Goal: Task Accomplishment & Management: Manage account settings

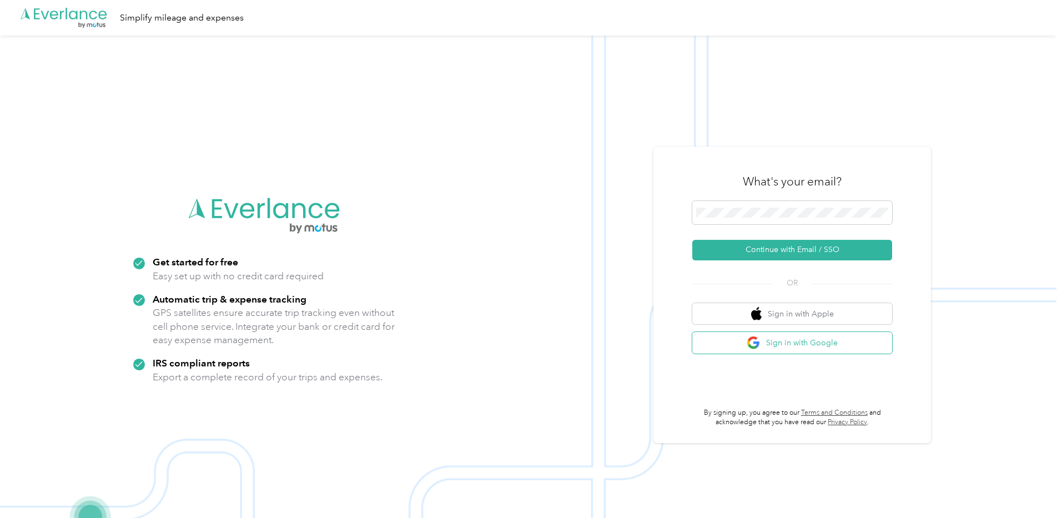
click at [801, 346] on button "Sign in with Google" at bounding box center [792, 343] width 200 height 22
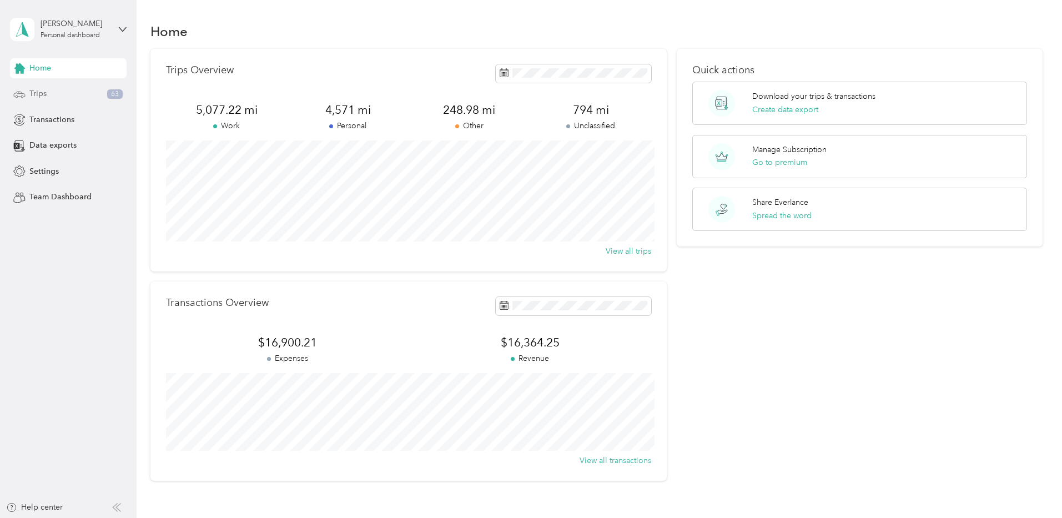
click at [48, 95] on div "Trips 63" at bounding box center [68, 94] width 117 height 20
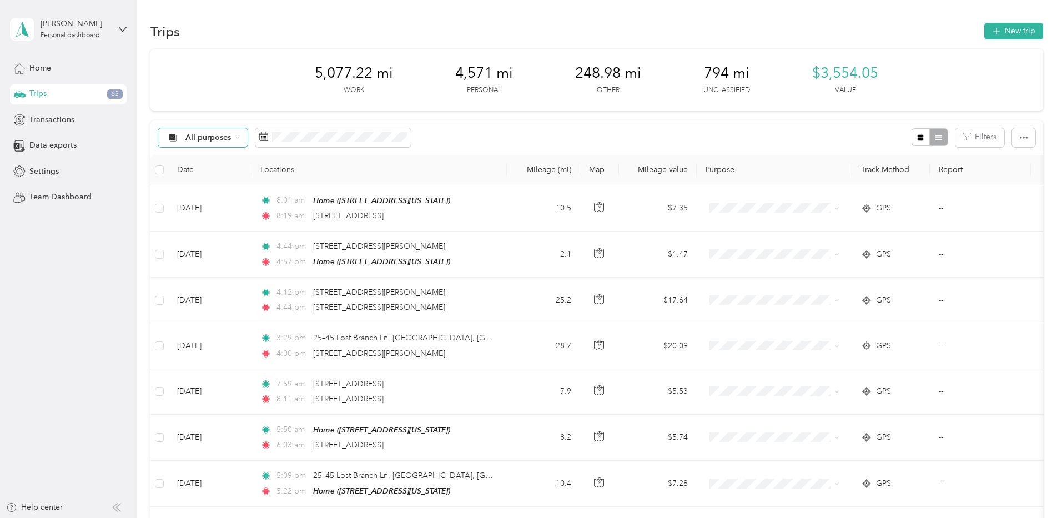
click at [238, 139] on icon at bounding box center [237, 137] width 4 height 4
click at [216, 172] on span "Unclassified" at bounding box center [213, 172] width 54 height 9
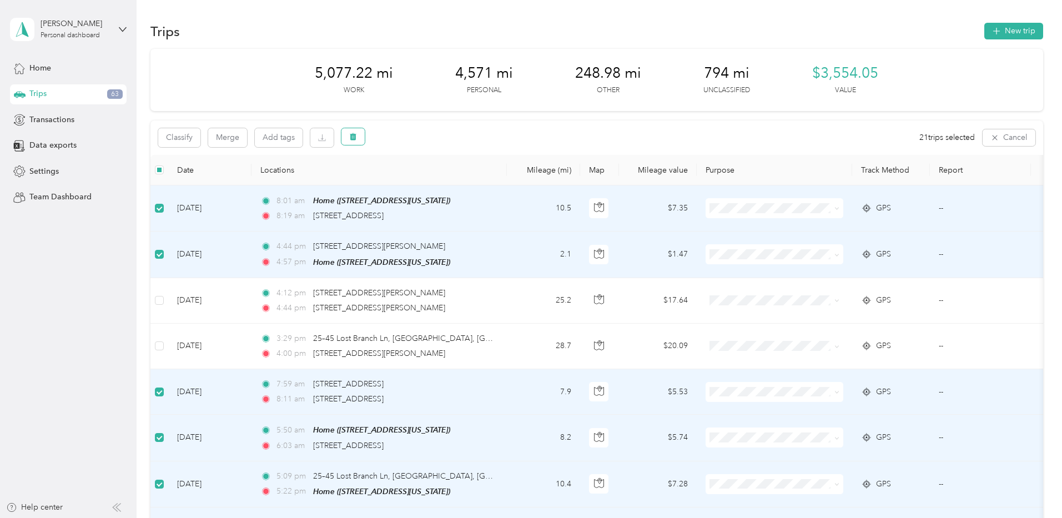
click at [352, 139] on icon "button" at bounding box center [353, 136] width 7 height 7
click at [436, 182] on button "Yes" at bounding box center [438, 181] width 22 height 18
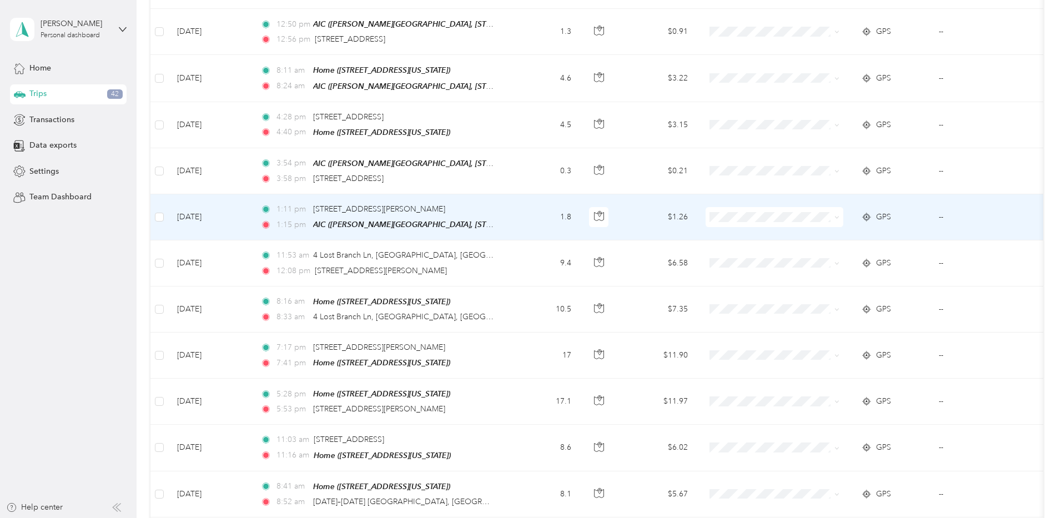
scroll to position [999, 0]
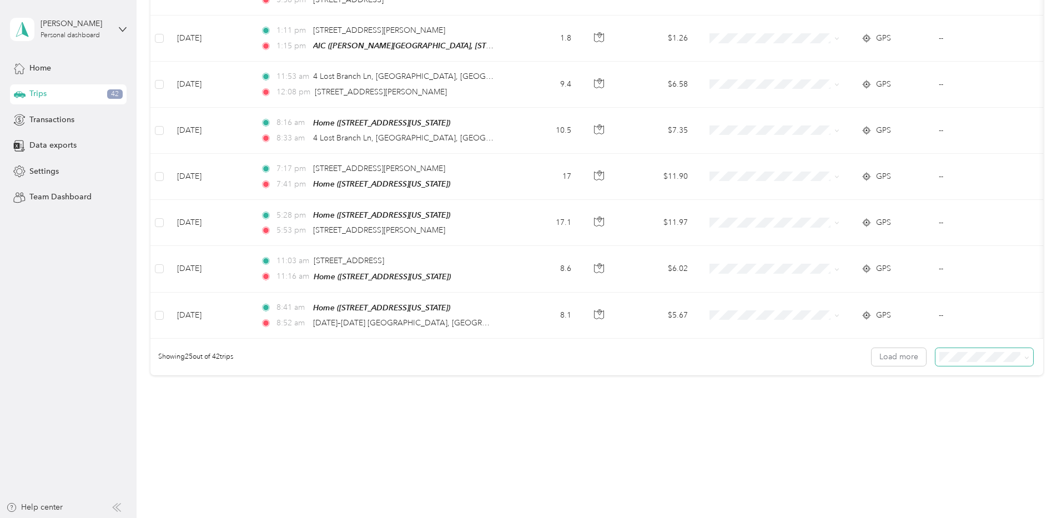
click at [1029, 355] on icon at bounding box center [1026, 357] width 5 height 5
click at [1010, 395] on div "100 per load" at bounding box center [990, 396] width 82 height 9
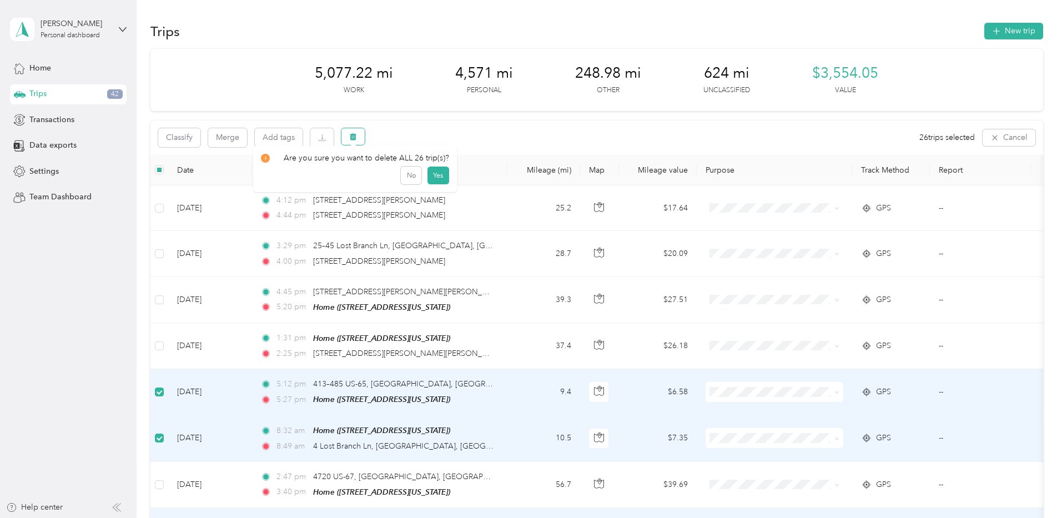
click at [351, 138] on icon "button" at bounding box center [353, 136] width 7 height 7
click at [438, 184] on button "Yes" at bounding box center [438, 181] width 22 height 18
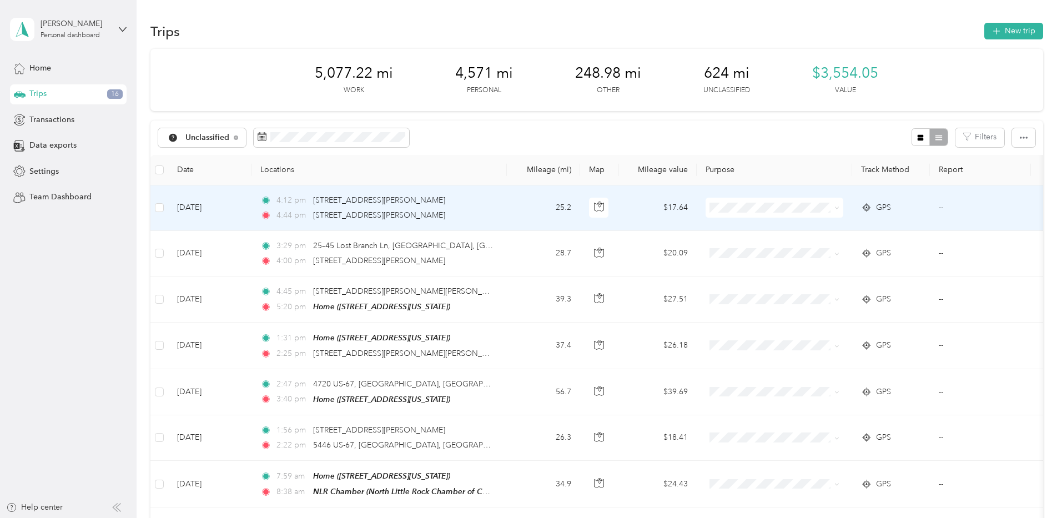
click at [533, 213] on td "25.2" at bounding box center [543, 208] width 73 height 46
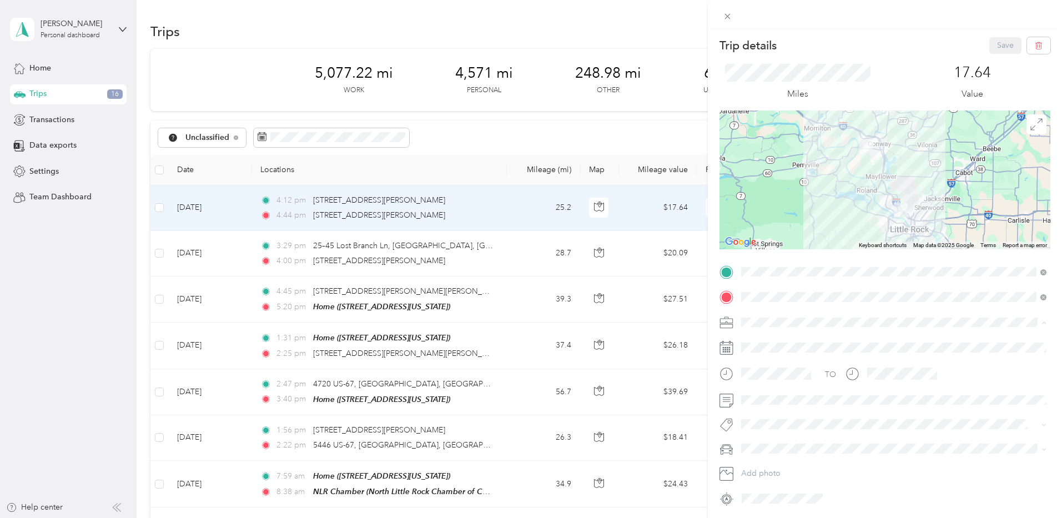
click at [760, 343] on li "Work" at bounding box center [893, 340] width 313 height 17
click at [776, 400] on span "B&a Property Maintenance" at bounding box center [794, 399] width 83 height 10
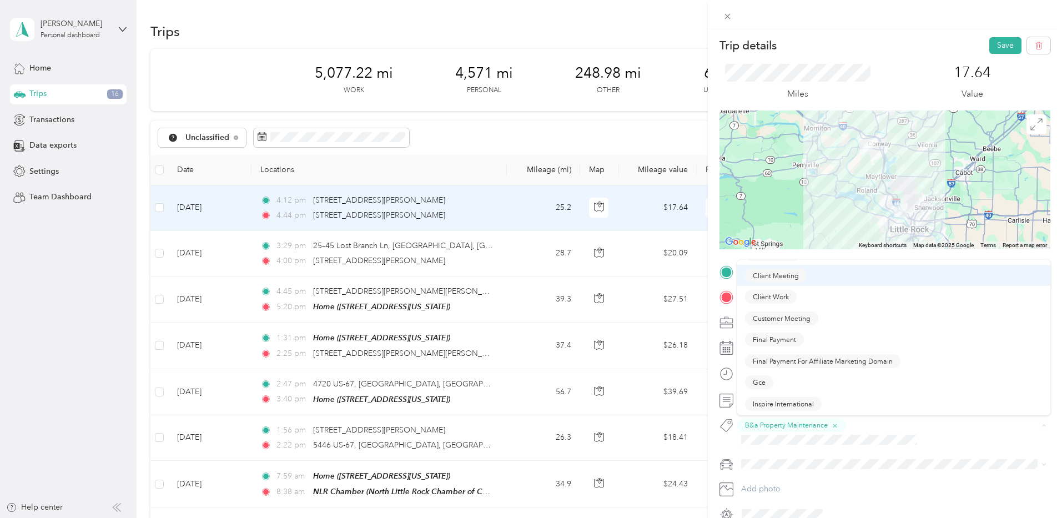
scroll to position [232, 0]
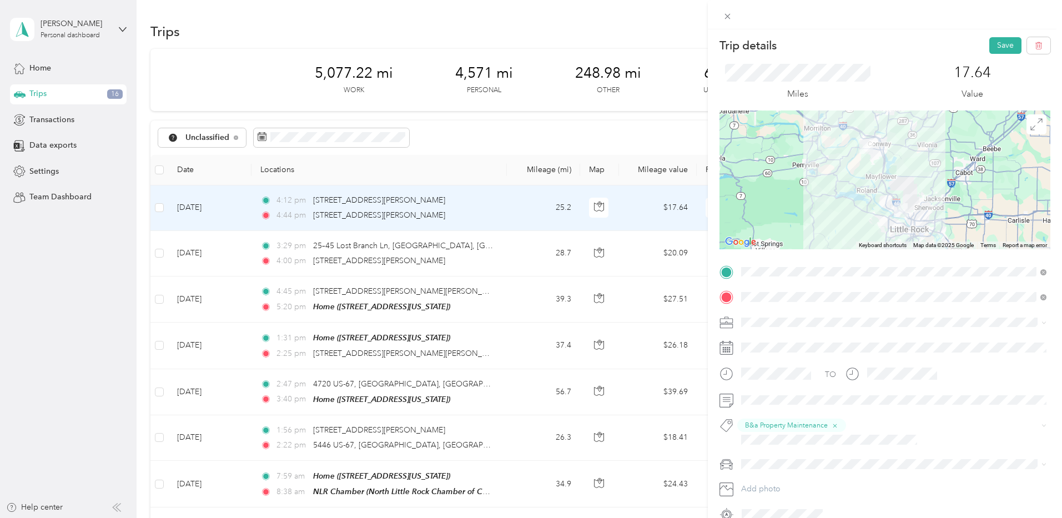
click at [909, 439] on div "Final Payment For Affiliate Marketing Domain" at bounding box center [893, 446] width 297 height 14
click at [1004, 425] on icon "button" at bounding box center [1002, 425] width 7 height 7
click at [876, 97] on div "Miles 17.64 Value" at bounding box center [884, 82] width 331 height 57
click at [885, 91] on div "Miles 17.64 Value" at bounding box center [884, 82] width 331 height 57
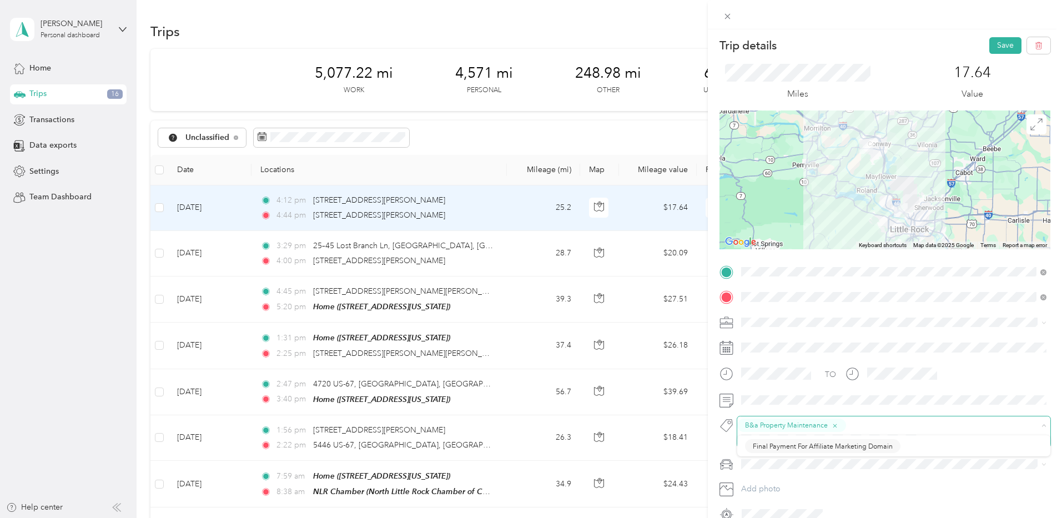
click at [1042, 425] on icon at bounding box center [1043, 425] width 5 height 5
click at [767, 447] on span "Sales Trip" at bounding box center [767, 446] width 29 height 10
click at [1010, 46] on button "Save" at bounding box center [1005, 45] width 32 height 17
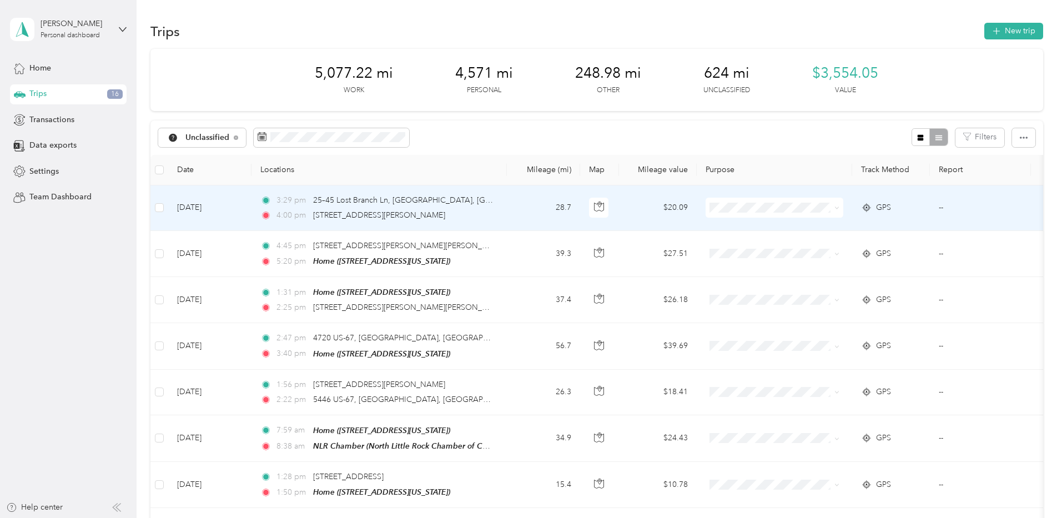
click at [510, 213] on td "28.7" at bounding box center [543, 208] width 73 height 46
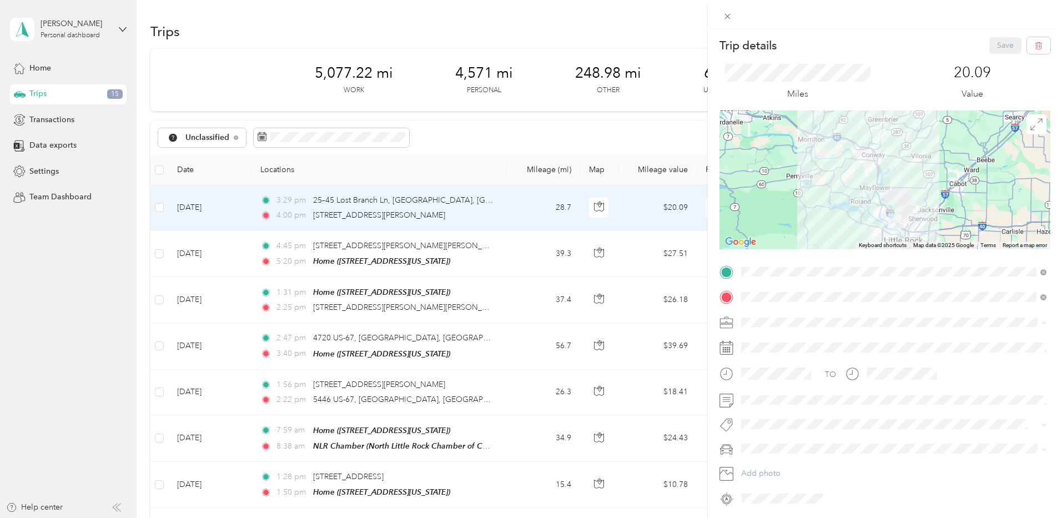
click at [772, 344] on li "Work" at bounding box center [893, 340] width 313 height 17
click at [800, 401] on button "B&a Property Maintenance" at bounding box center [794, 399] width 98 height 14
click at [778, 448] on button "Sales Trip" at bounding box center [767, 446] width 45 height 14
click at [1005, 47] on button "Save" at bounding box center [1005, 45] width 32 height 17
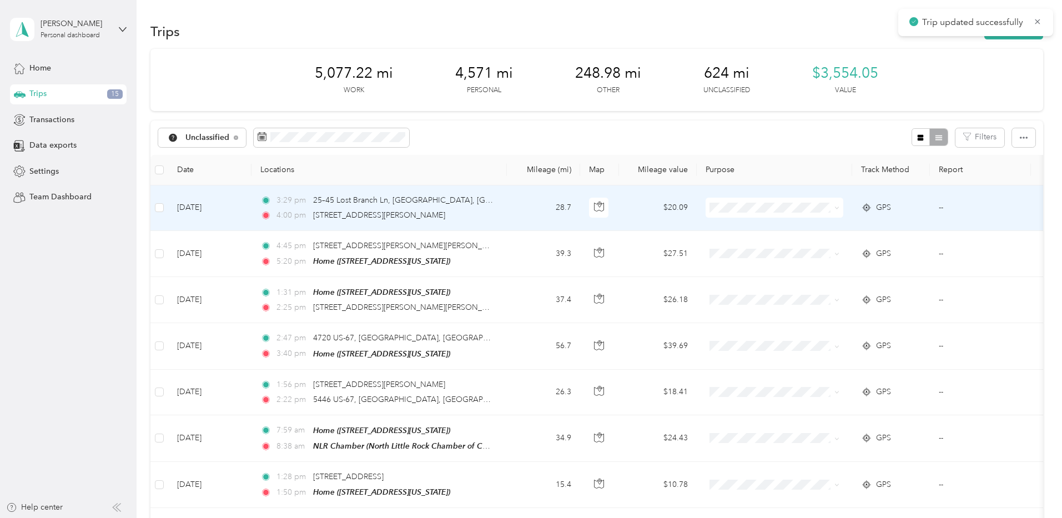
click at [502, 216] on td "3:29 pm 25–45 Lost Branch Ln, [GEOGRAPHIC_DATA], [GEOGRAPHIC_DATA] 4:00 pm [STR…" at bounding box center [378, 208] width 255 height 46
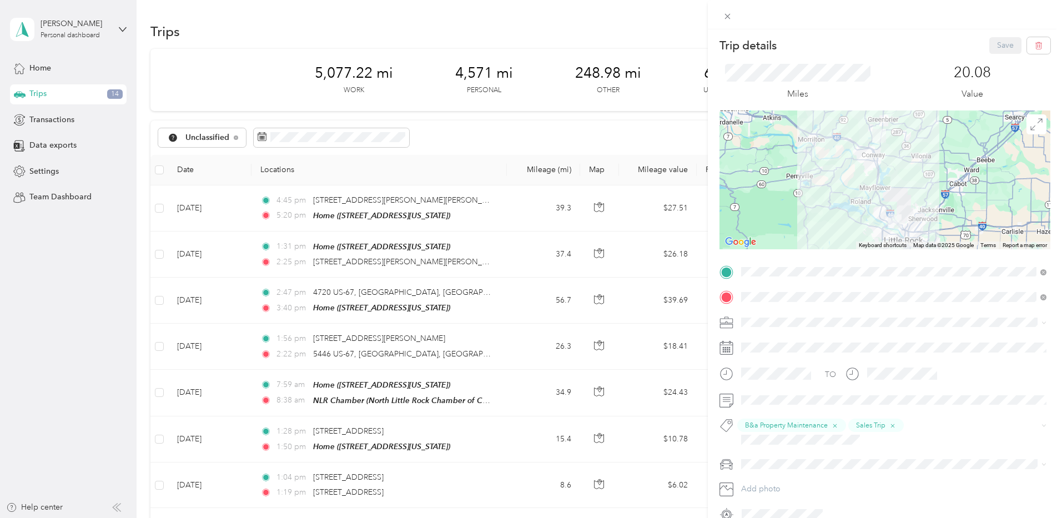
click at [511, 213] on div "Trip details Save This trip cannot be edited because it is either under review,…" at bounding box center [531, 259] width 1062 height 518
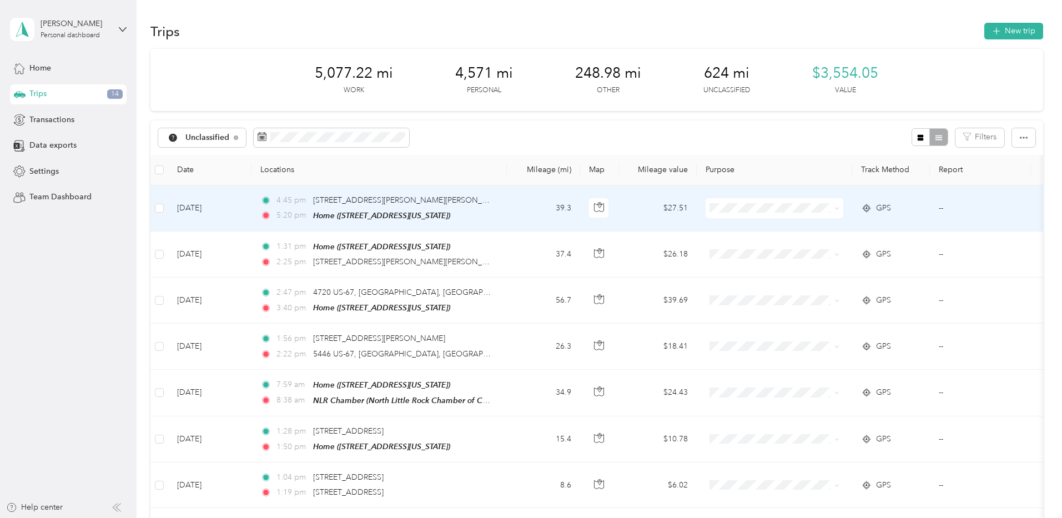
click at [521, 214] on td "39.3" at bounding box center [543, 208] width 73 height 46
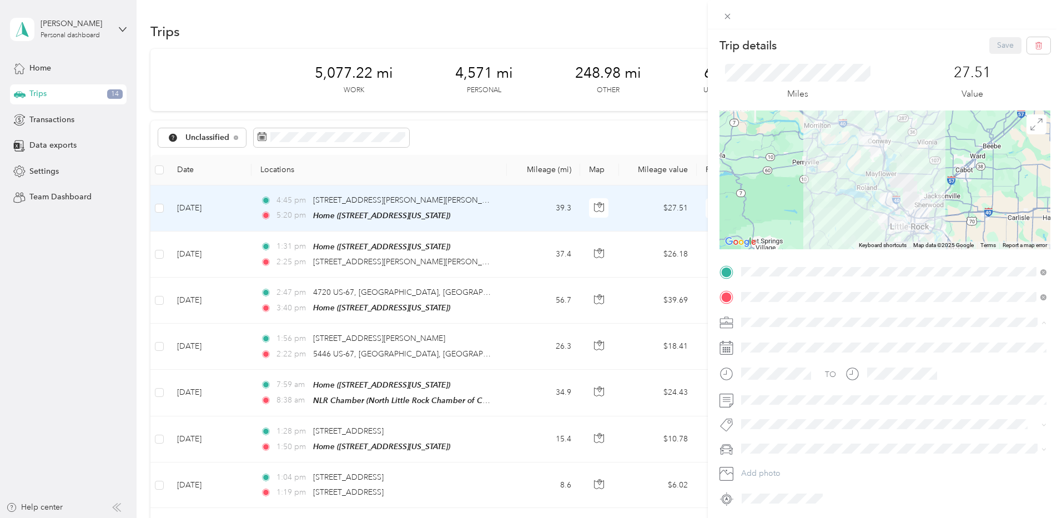
click at [768, 341] on div "Work" at bounding box center [893, 340] width 297 height 9
click at [792, 399] on span "B&a Property Maintenance" at bounding box center [794, 399] width 83 height 10
click at [774, 443] on span "Sales Trip" at bounding box center [767, 446] width 29 height 10
click at [1000, 46] on button "Save" at bounding box center [1005, 45] width 32 height 17
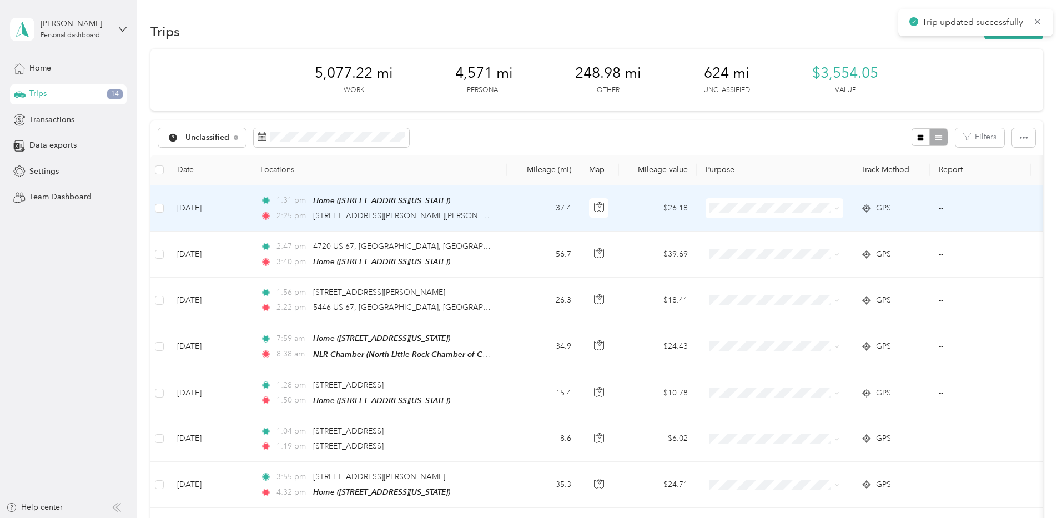
click at [524, 213] on td "37.4" at bounding box center [543, 208] width 73 height 46
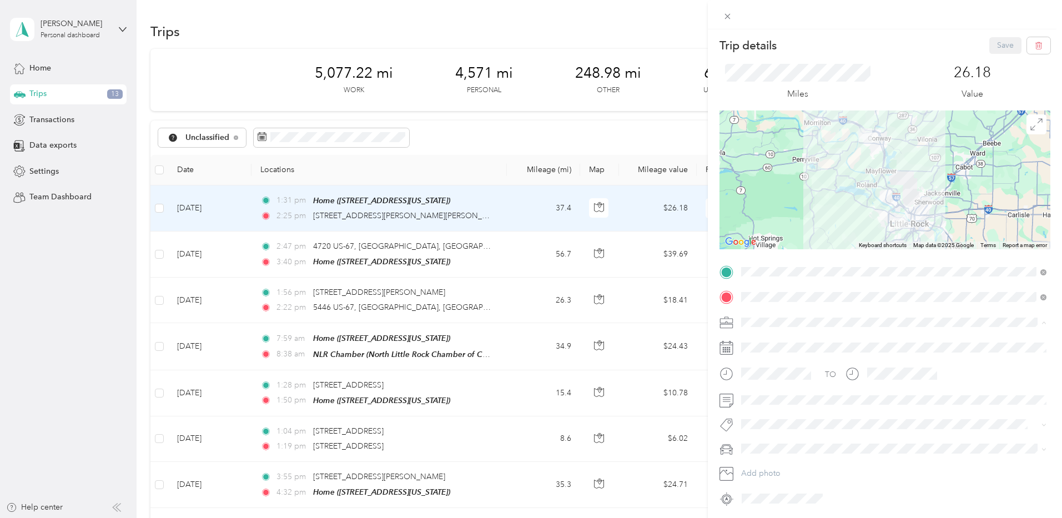
click at [776, 341] on div "Work" at bounding box center [893, 340] width 297 height 9
click at [780, 400] on button "B&a Property Maintenance" at bounding box center [794, 399] width 98 height 14
click at [774, 446] on span "Sales Trip" at bounding box center [767, 446] width 29 height 10
click at [997, 44] on button "Save" at bounding box center [1005, 45] width 32 height 17
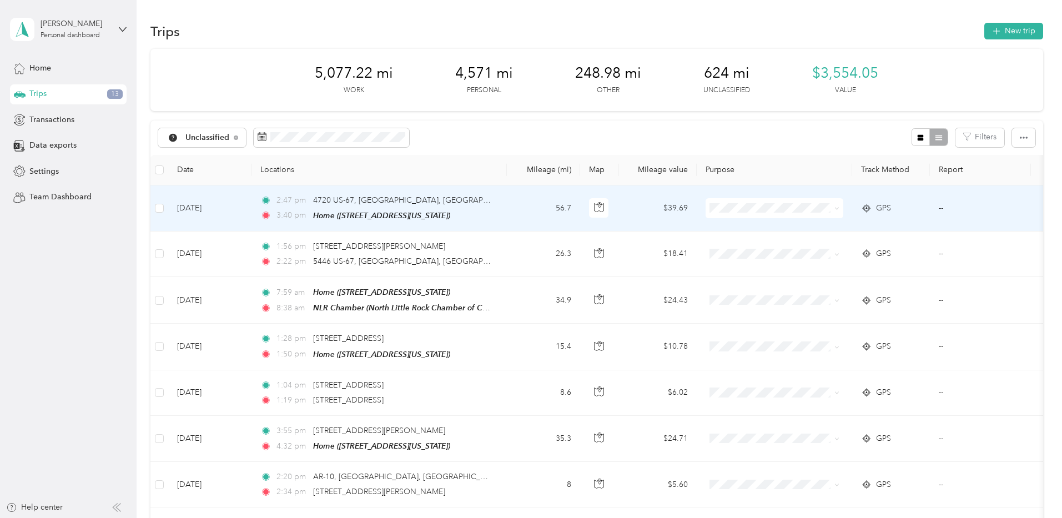
click at [526, 219] on td "56.7" at bounding box center [543, 208] width 73 height 46
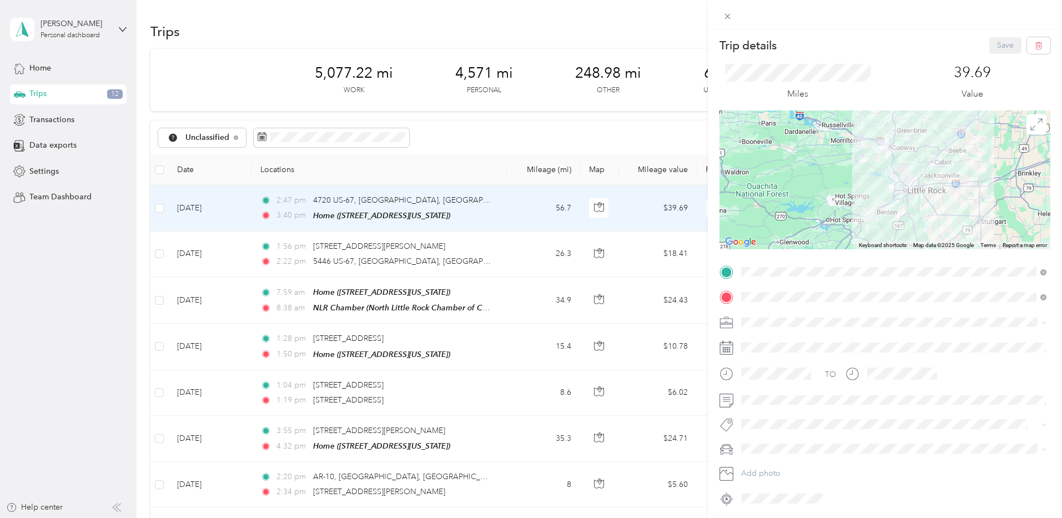
click at [772, 397] on span "B&a Property Maintenance" at bounding box center [794, 398] width 83 height 10
click at [779, 442] on span "Sales Trip" at bounding box center [767, 446] width 29 height 10
click at [764, 342] on li "Work" at bounding box center [893, 339] width 313 height 17
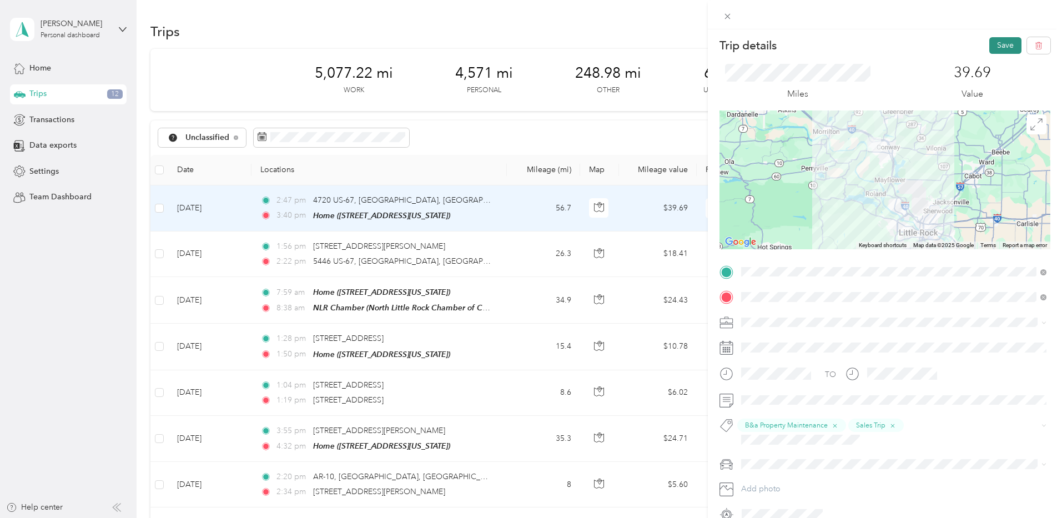
click at [1000, 49] on button "Save" at bounding box center [1005, 45] width 32 height 17
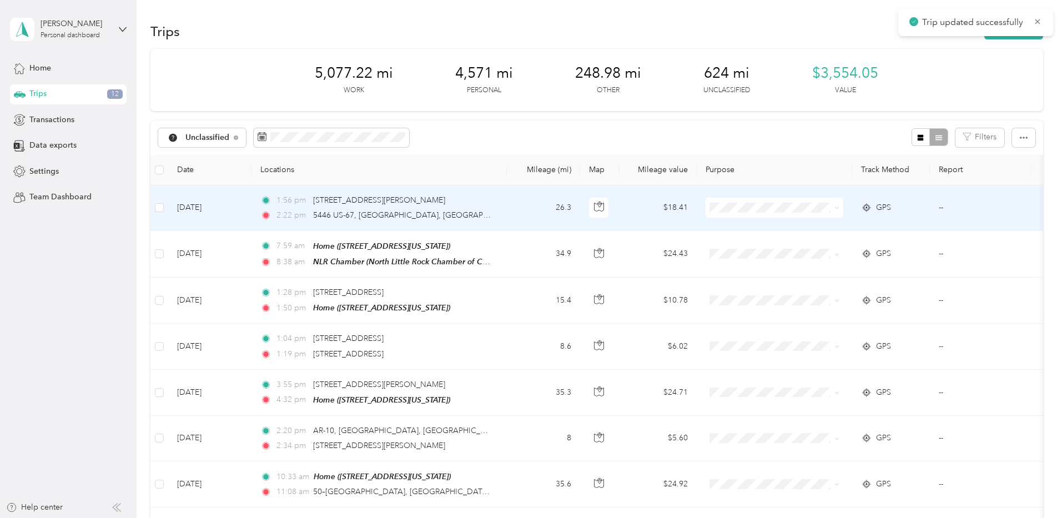
click at [537, 218] on td "26.3" at bounding box center [543, 208] width 73 height 46
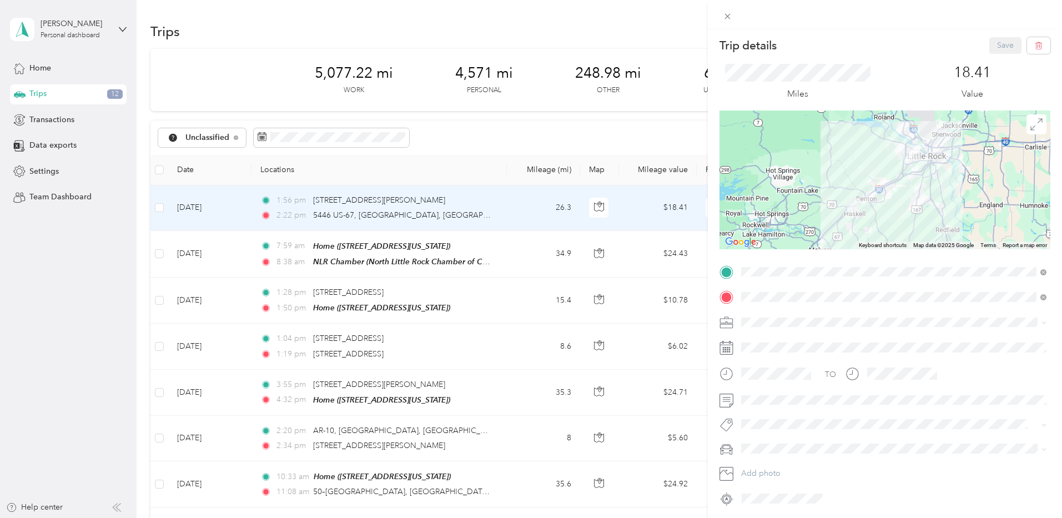
click at [773, 340] on div "Work" at bounding box center [893, 336] width 297 height 9
click at [788, 401] on button "B&a Property Maintenance" at bounding box center [794, 399] width 98 height 14
click at [773, 450] on li "Sales Trip" at bounding box center [893, 446] width 313 height 22
click at [1004, 46] on button "Save" at bounding box center [1005, 45] width 32 height 17
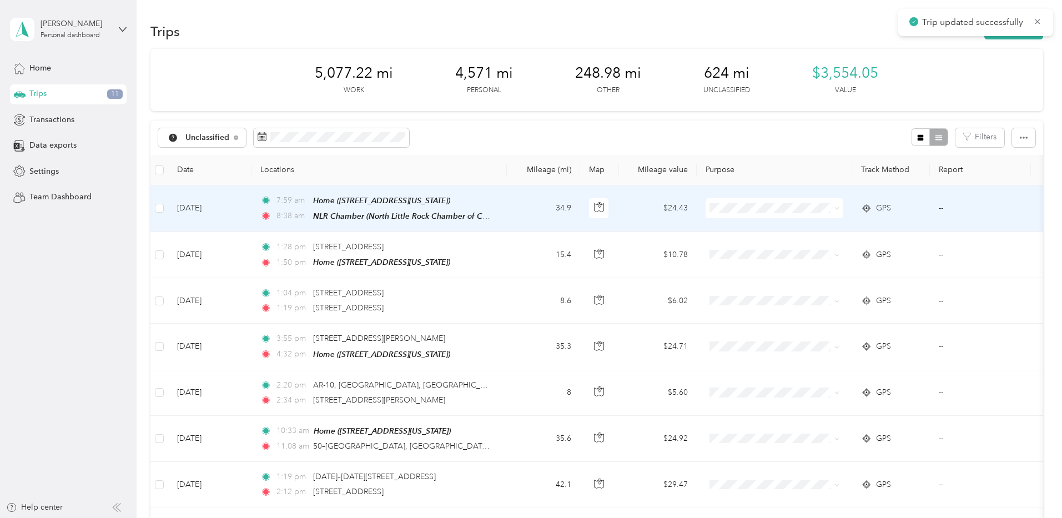
click at [520, 218] on td "34.9" at bounding box center [543, 208] width 73 height 47
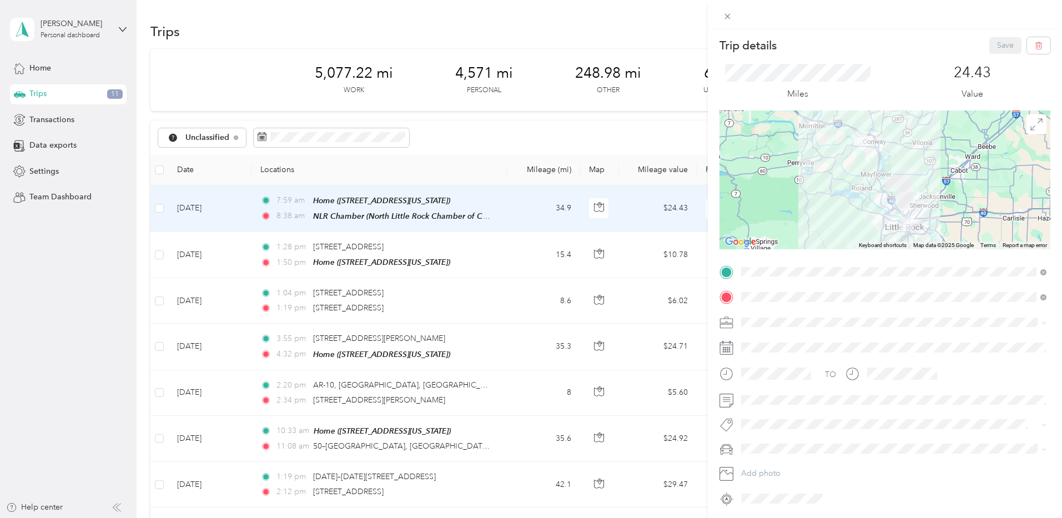
click at [770, 341] on li "Work" at bounding box center [893, 337] width 313 height 17
click at [784, 400] on button "B&a Property Maintenance" at bounding box center [794, 399] width 98 height 14
click at [777, 445] on span "Sales Trip" at bounding box center [767, 446] width 29 height 10
click at [1002, 49] on button "Save" at bounding box center [1005, 45] width 32 height 17
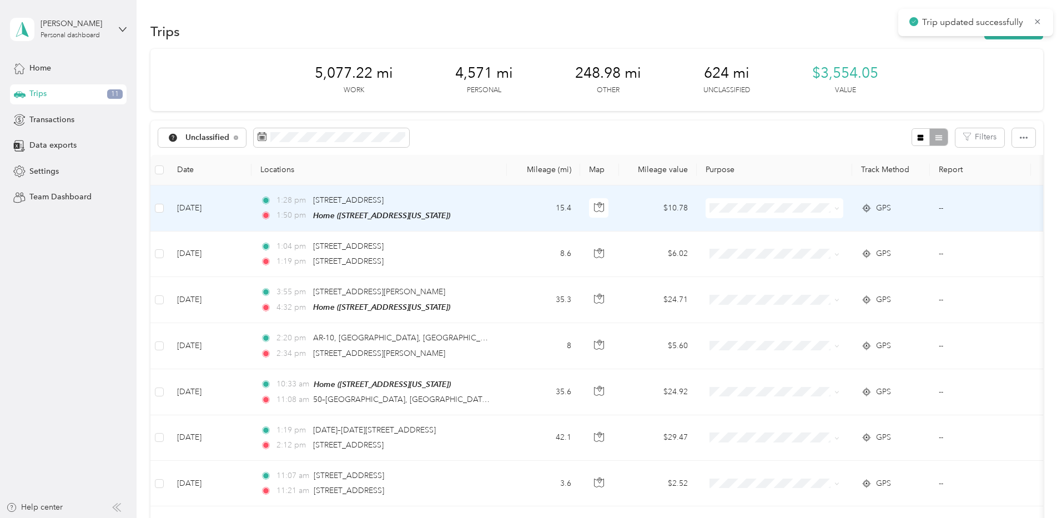
click at [523, 218] on td "15.4" at bounding box center [543, 208] width 73 height 46
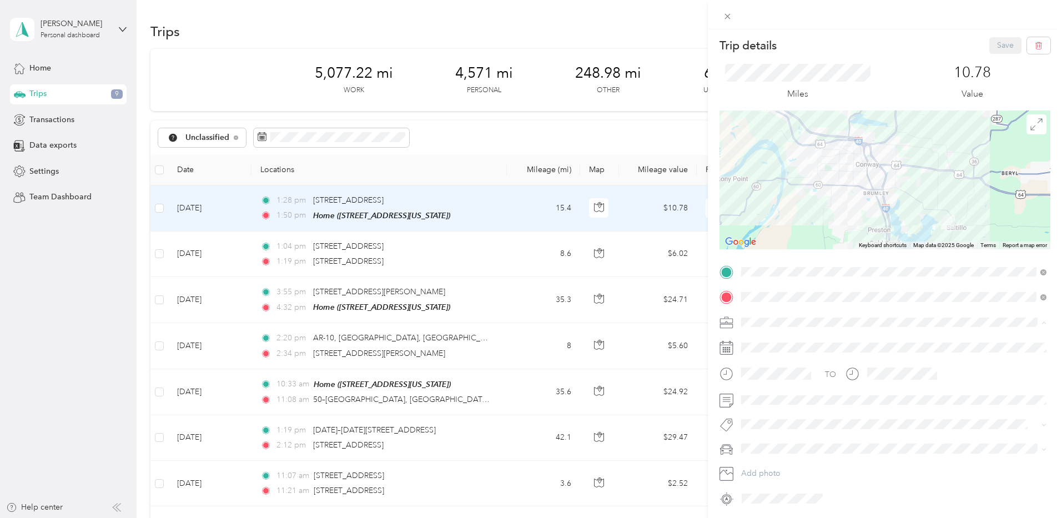
click at [763, 345] on ol "Work Personal Consultant Other Charity Medical Moving Commute" at bounding box center [893, 399] width 313 height 134
click at [779, 401] on button "B&a Property Maintenance" at bounding box center [794, 399] width 98 height 14
click at [762, 446] on span "Sales Trip" at bounding box center [767, 446] width 29 height 10
click at [1002, 45] on button "Save" at bounding box center [1005, 45] width 32 height 17
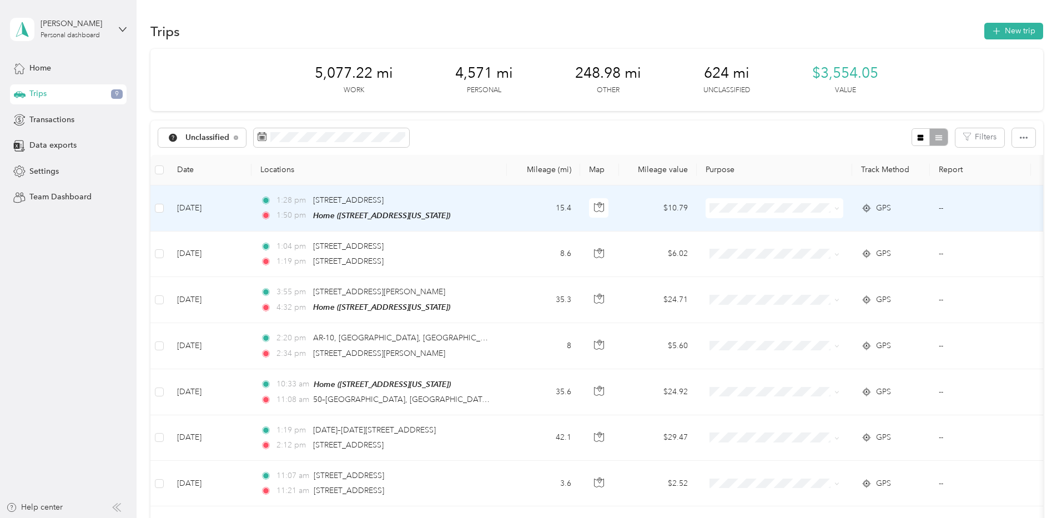
click at [516, 214] on td "15.4" at bounding box center [543, 208] width 73 height 46
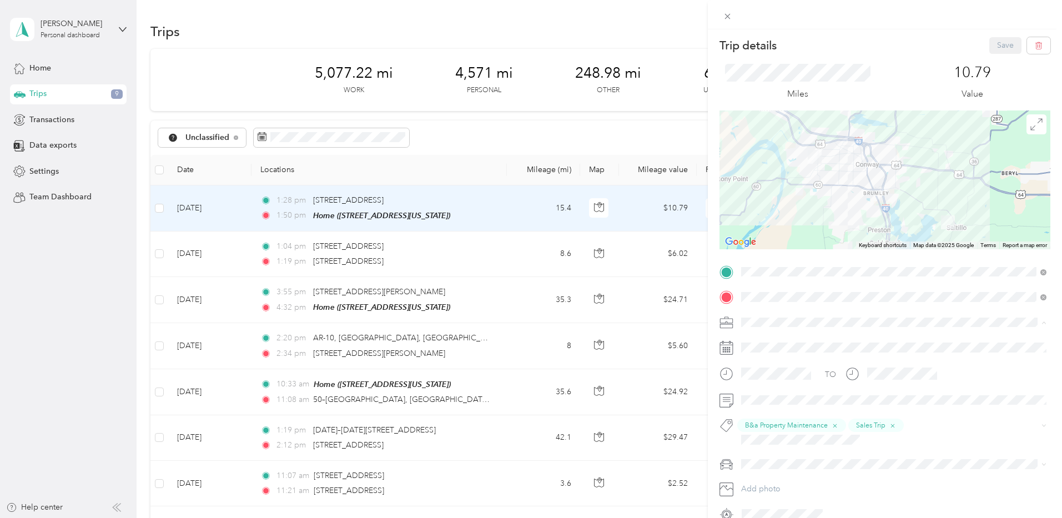
click at [764, 340] on div "Work" at bounding box center [893, 340] width 297 height 9
click at [1004, 42] on button "Save" at bounding box center [1005, 42] width 32 height 17
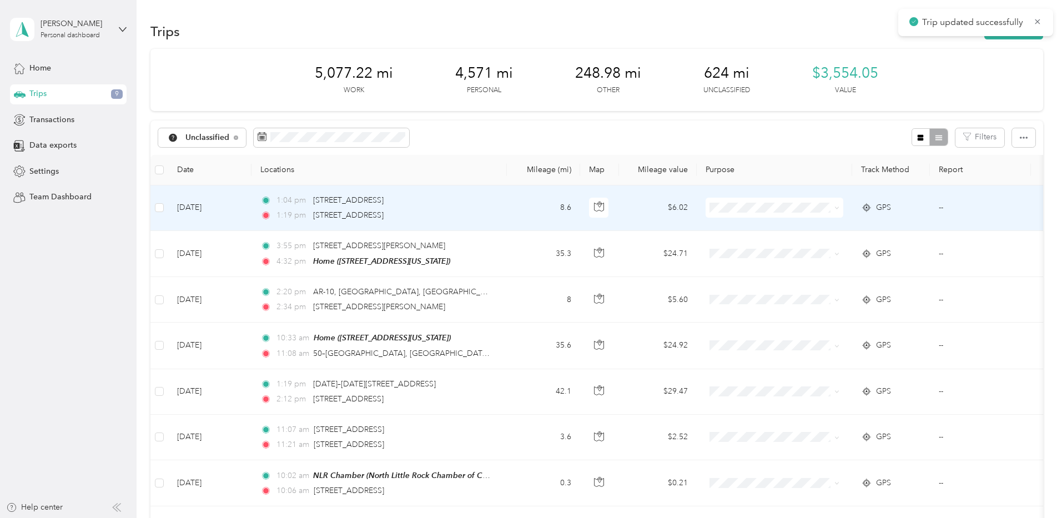
click at [507, 209] on td "8.6" at bounding box center [543, 208] width 73 height 46
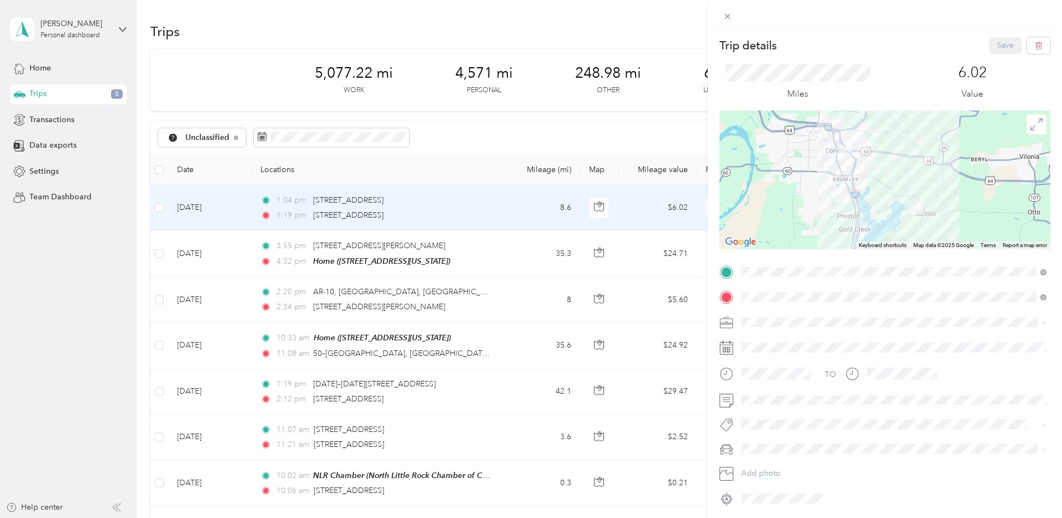
click at [771, 340] on div "Work" at bounding box center [893, 340] width 297 height 9
click at [785, 401] on button "B&a Property Maintenance" at bounding box center [794, 399] width 98 height 14
click at [778, 445] on span "Sales Trip" at bounding box center [767, 446] width 29 height 10
click at [1002, 48] on button "Save" at bounding box center [1005, 45] width 32 height 17
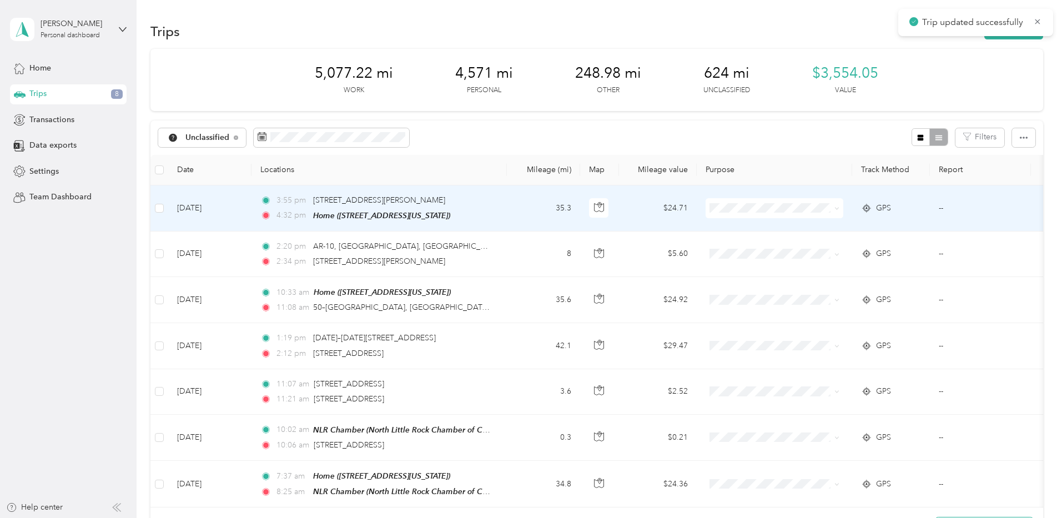
click at [531, 219] on td "35.3" at bounding box center [543, 208] width 73 height 46
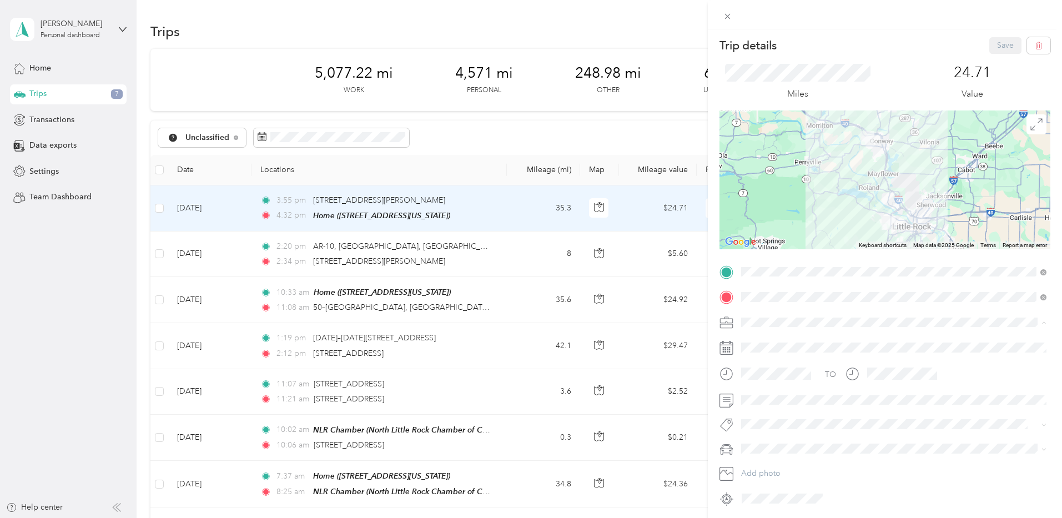
click at [759, 342] on li "Work" at bounding box center [893, 340] width 313 height 17
click at [786, 401] on li "B&a Property Maintenance" at bounding box center [893, 399] width 313 height 22
click at [769, 443] on span "Sales Trip" at bounding box center [767, 446] width 29 height 10
click at [1005, 48] on button "Save" at bounding box center [1005, 45] width 32 height 17
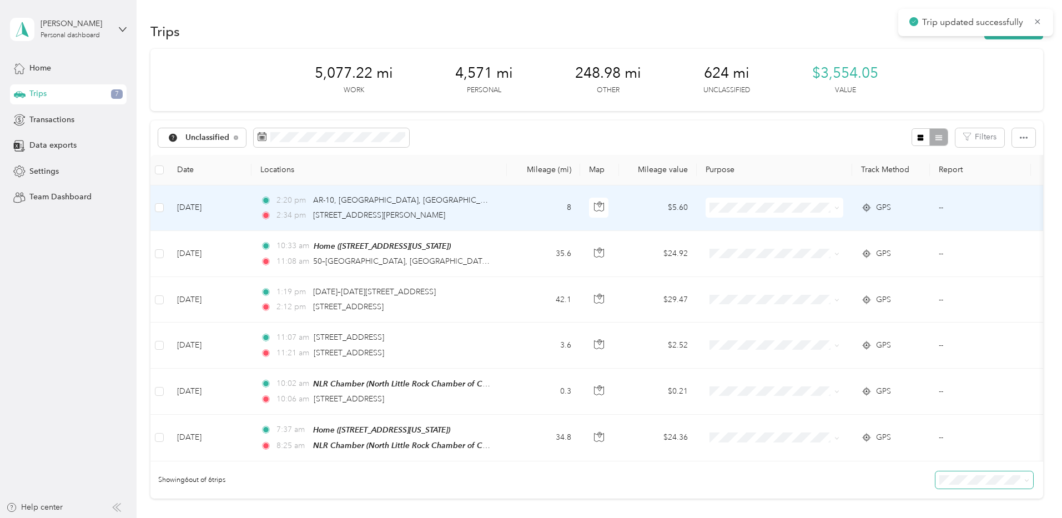
click at [539, 215] on td "8" at bounding box center [543, 208] width 73 height 46
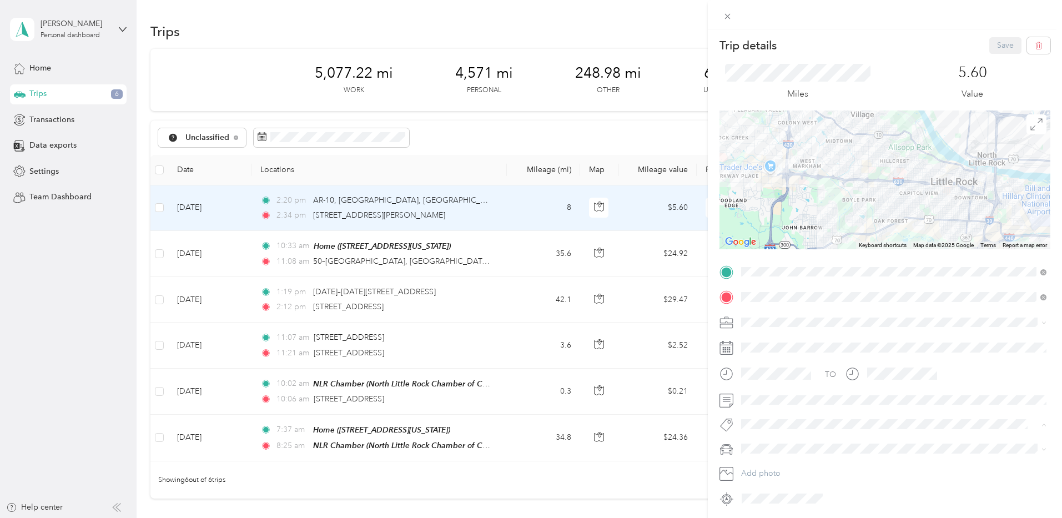
click at [778, 400] on button "B&a Property Maintenance" at bounding box center [794, 399] width 98 height 14
click at [765, 444] on span "Sales Trip" at bounding box center [767, 446] width 29 height 10
click at [764, 341] on li "Work" at bounding box center [893, 340] width 313 height 17
click at [1002, 49] on button "Save" at bounding box center [1005, 45] width 32 height 17
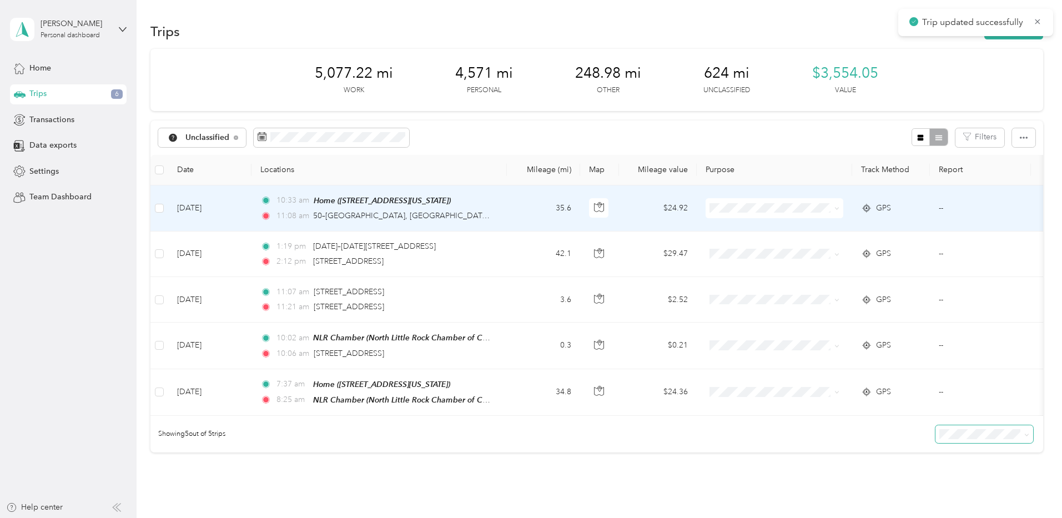
click at [522, 214] on td "35.6" at bounding box center [543, 208] width 73 height 46
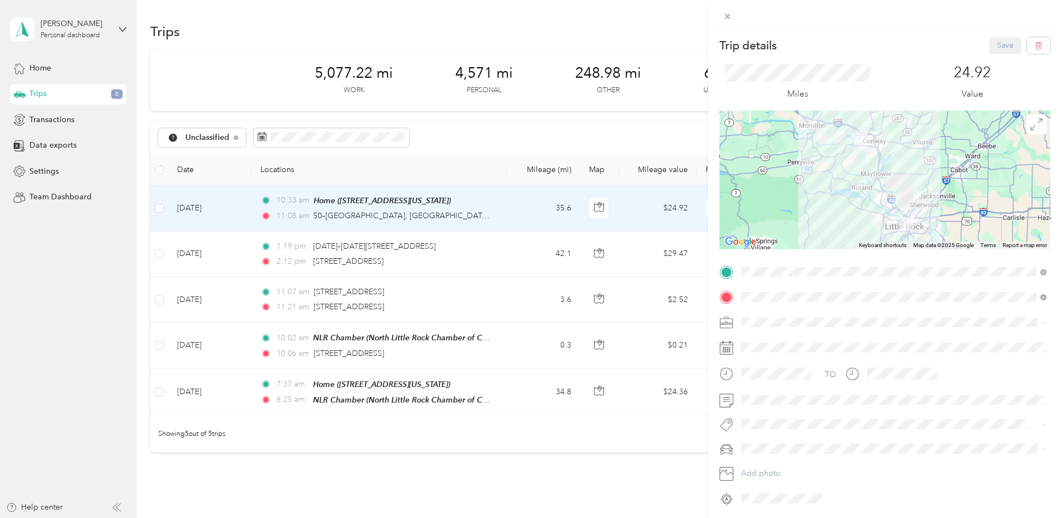
click at [760, 342] on span "Work" at bounding box center [754, 339] width 19 height 9
click at [784, 400] on button "B&a Property Maintenance" at bounding box center [794, 399] width 98 height 14
click at [768, 445] on span "Sales Trip" at bounding box center [767, 446] width 29 height 10
click at [1002, 47] on button "Save" at bounding box center [1005, 45] width 32 height 17
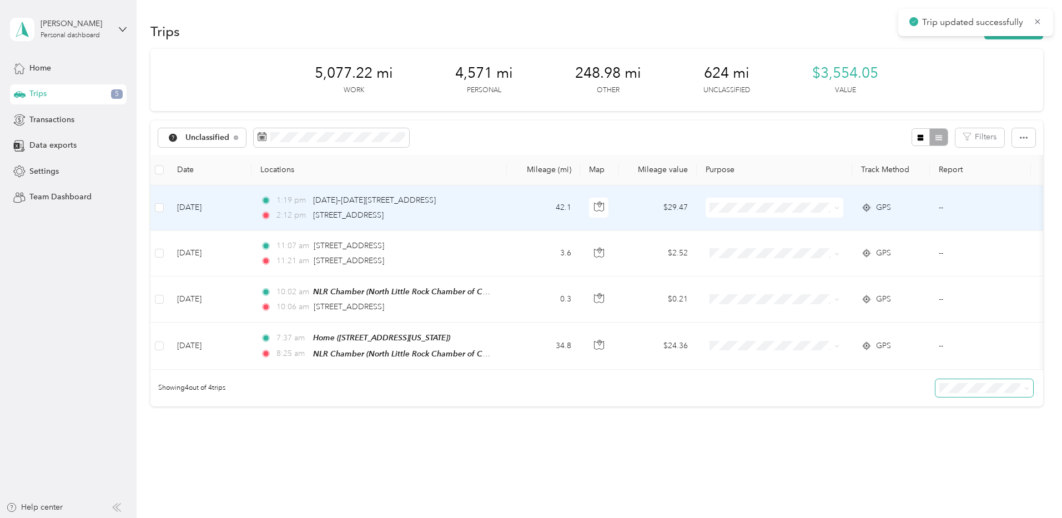
click at [525, 211] on td "42.1" at bounding box center [543, 208] width 73 height 46
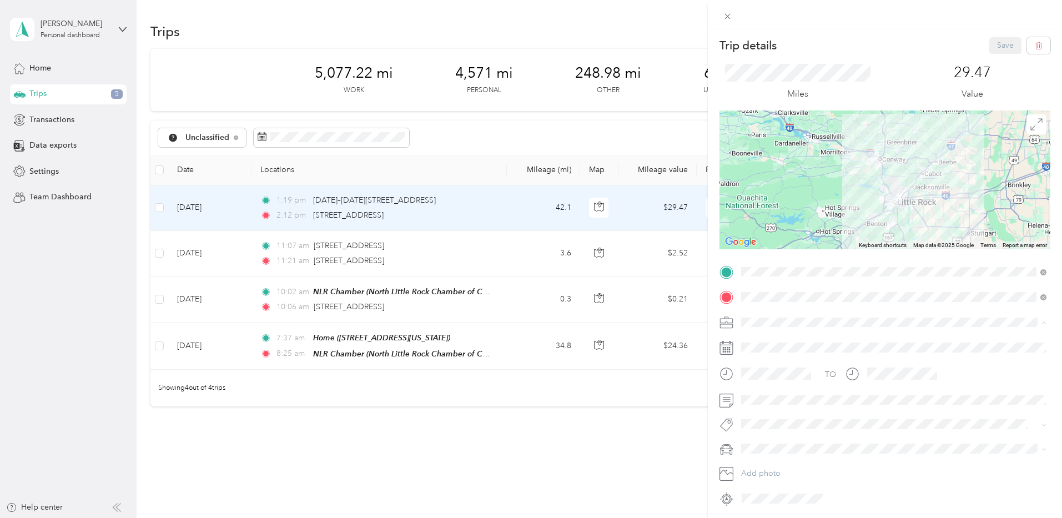
click at [763, 344] on li "Work" at bounding box center [893, 340] width 313 height 17
click at [786, 397] on span "B&a Property Maintenance" at bounding box center [794, 397] width 83 height 10
click at [759, 445] on span "Sales Trip" at bounding box center [767, 442] width 29 height 10
click at [1007, 47] on button "Save" at bounding box center [1005, 45] width 32 height 17
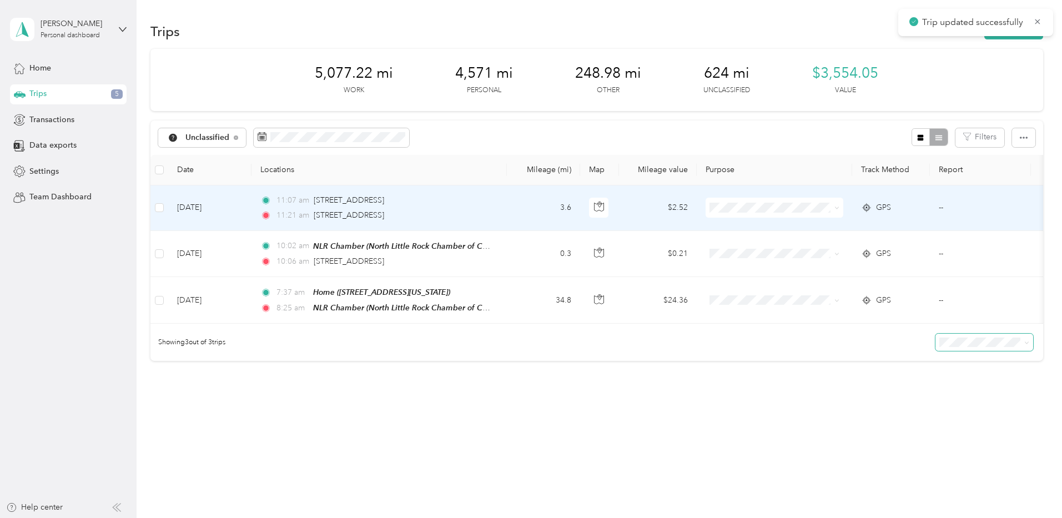
click at [535, 217] on td "3.6" at bounding box center [543, 208] width 73 height 46
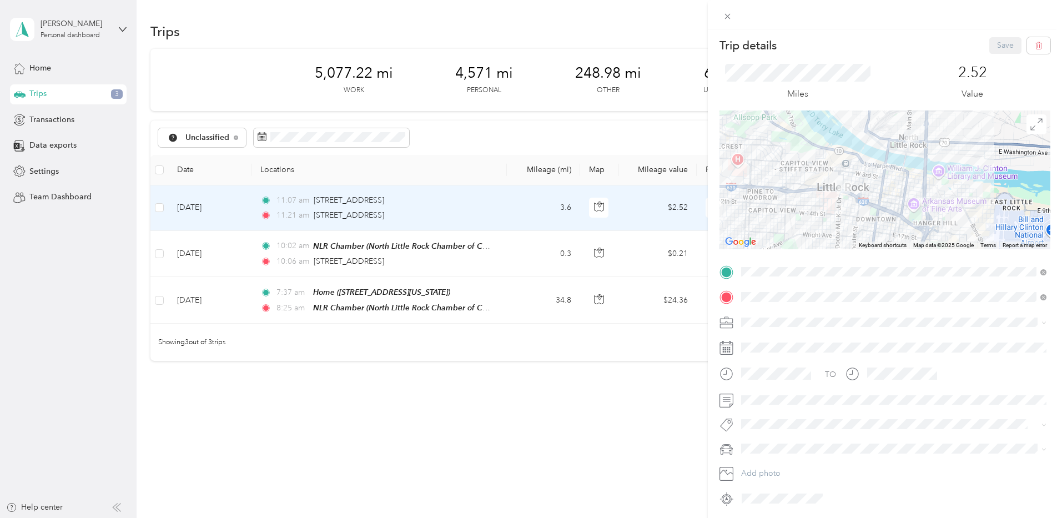
click at [788, 397] on span "B&a Property Maintenance" at bounding box center [794, 398] width 83 height 10
drag, startPoint x: 767, startPoint y: 451, endPoint x: 768, endPoint y: 440, distance: 11.1
click at [767, 451] on li "Sales Trip" at bounding box center [893, 446] width 313 height 22
click at [759, 339] on span "Work" at bounding box center [754, 339] width 19 height 9
click at [1002, 48] on button "Save" at bounding box center [1005, 45] width 32 height 17
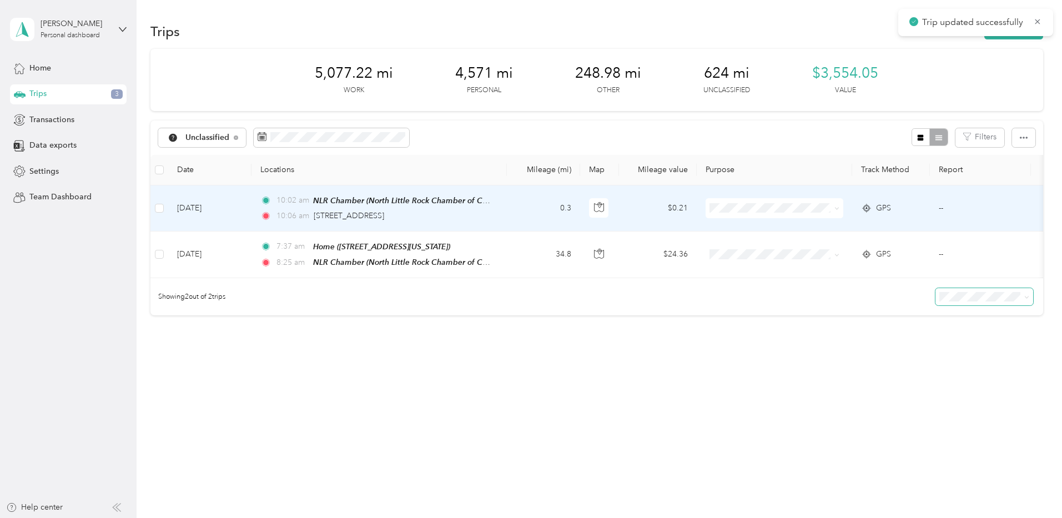
click at [524, 216] on td "0.3" at bounding box center [543, 208] width 73 height 46
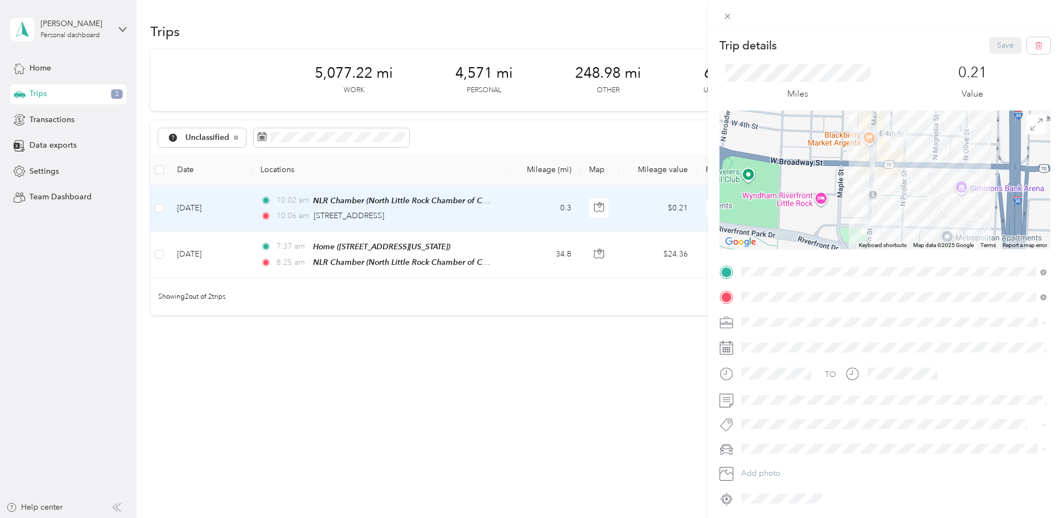
click at [757, 342] on li "Work" at bounding box center [893, 340] width 313 height 17
drag, startPoint x: 785, startPoint y: 401, endPoint x: 795, endPoint y: 417, distance: 18.2
click at [785, 402] on li "B&a Property Maintenance" at bounding box center [893, 395] width 313 height 22
click at [771, 448] on button "Sales Trip" at bounding box center [767, 446] width 45 height 14
click at [1007, 51] on button "Save" at bounding box center [1005, 45] width 32 height 17
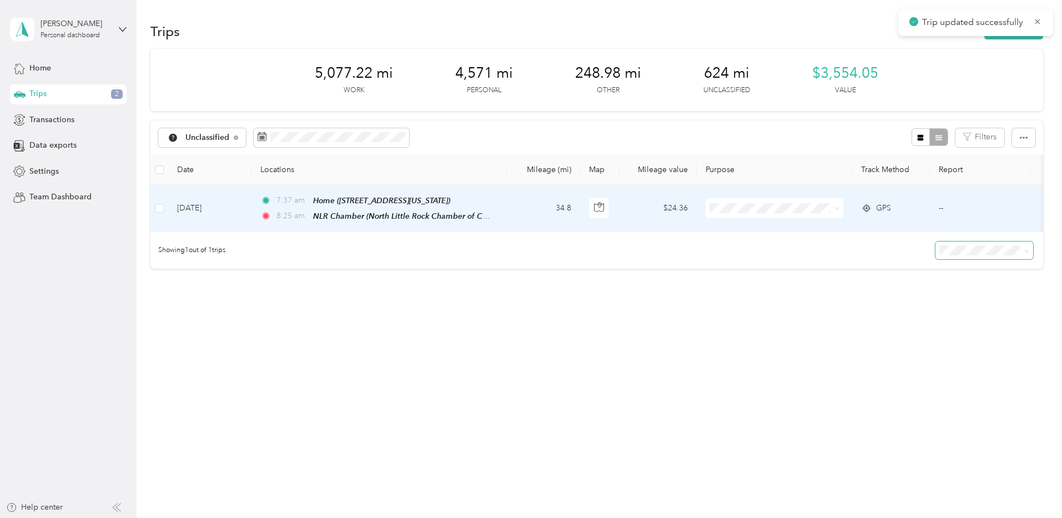
click at [526, 212] on td "34.8" at bounding box center [543, 208] width 73 height 47
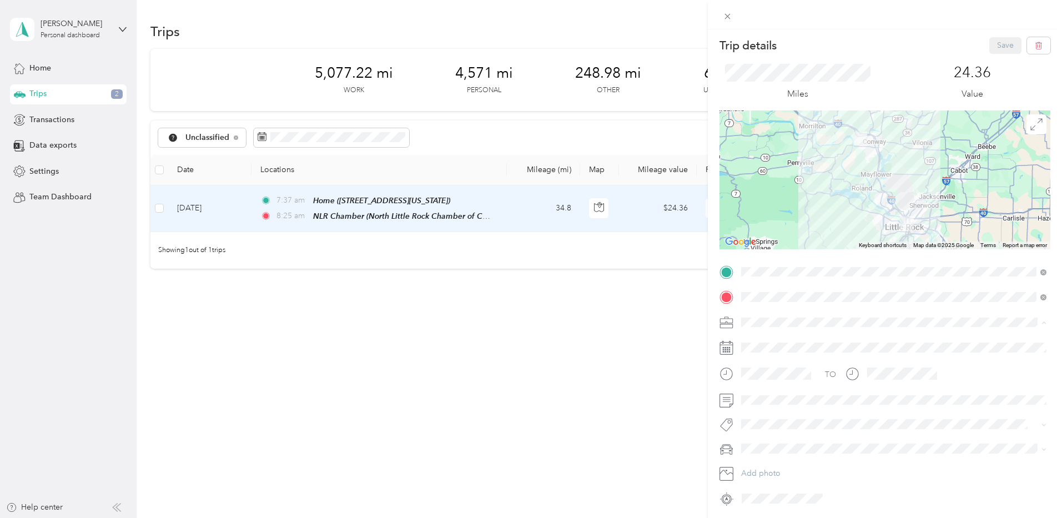
click at [760, 338] on span "Work" at bounding box center [754, 339] width 19 height 9
click at [767, 399] on span "B&a Property Maintenance" at bounding box center [794, 399] width 83 height 10
click at [765, 446] on span "Sales Trip" at bounding box center [767, 446] width 29 height 10
click at [1007, 51] on button "Save" at bounding box center [1005, 45] width 32 height 17
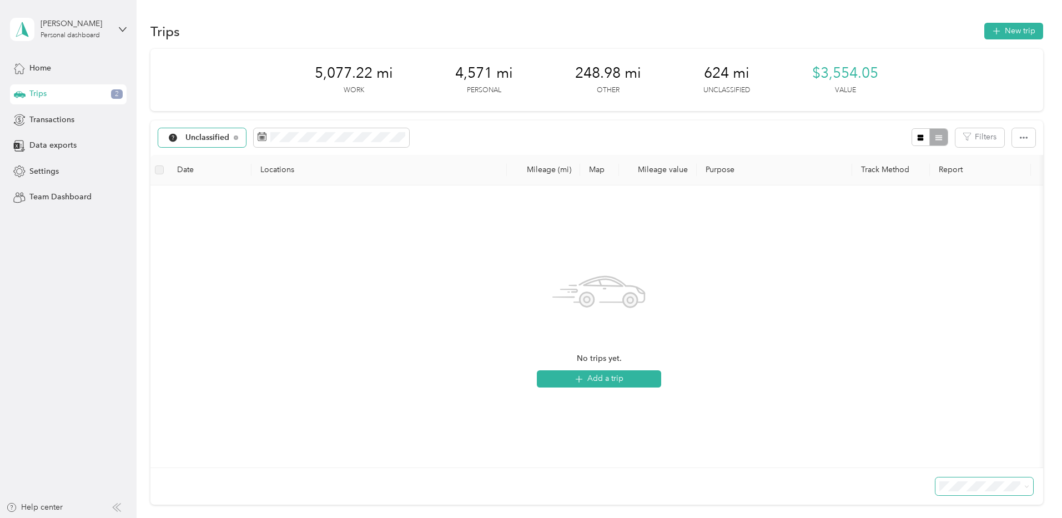
click at [198, 138] on span "Unclassified" at bounding box center [207, 138] width 44 height 8
click at [213, 191] on li "Work" at bounding box center [204, 189] width 93 height 17
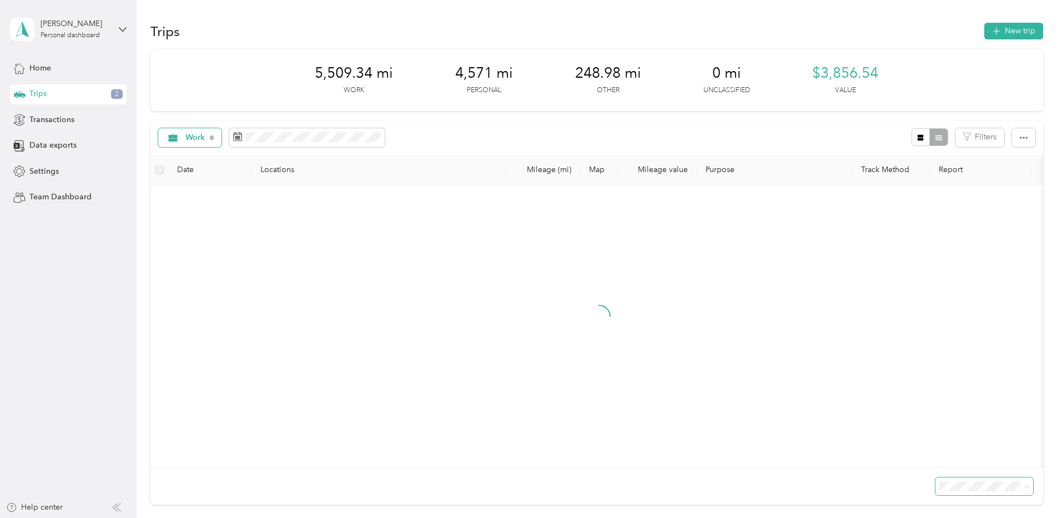
click at [194, 140] on span "Work" at bounding box center [195, 138] width 20 height 8
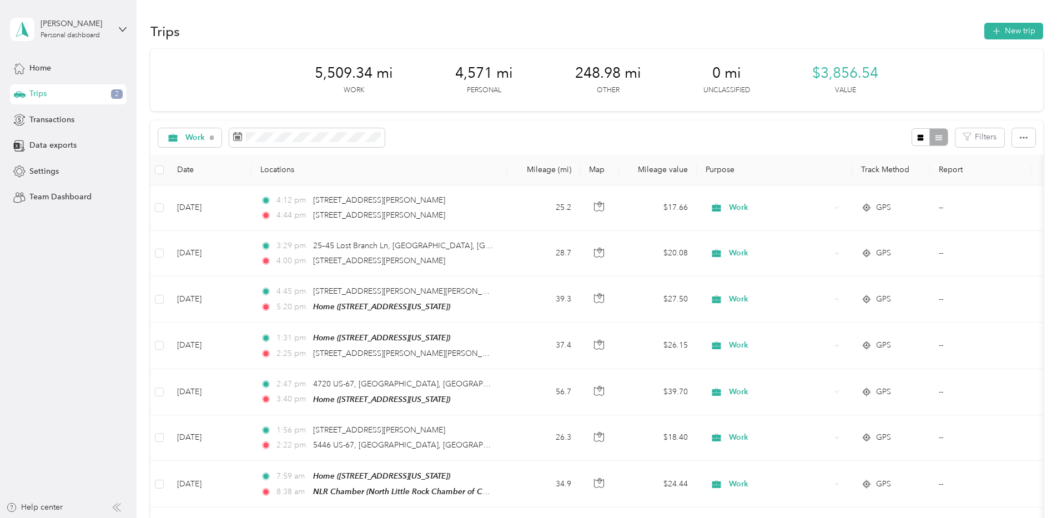
click at [435, 136] on div "Work Filters" at bounding box center [596, 137] width 892 height 34
click at [461, 132] on div "Work Filters" at bounding box center [596, 137] width 892 height 34
